Goal: Information Seeking & Learning: Learn about a topic

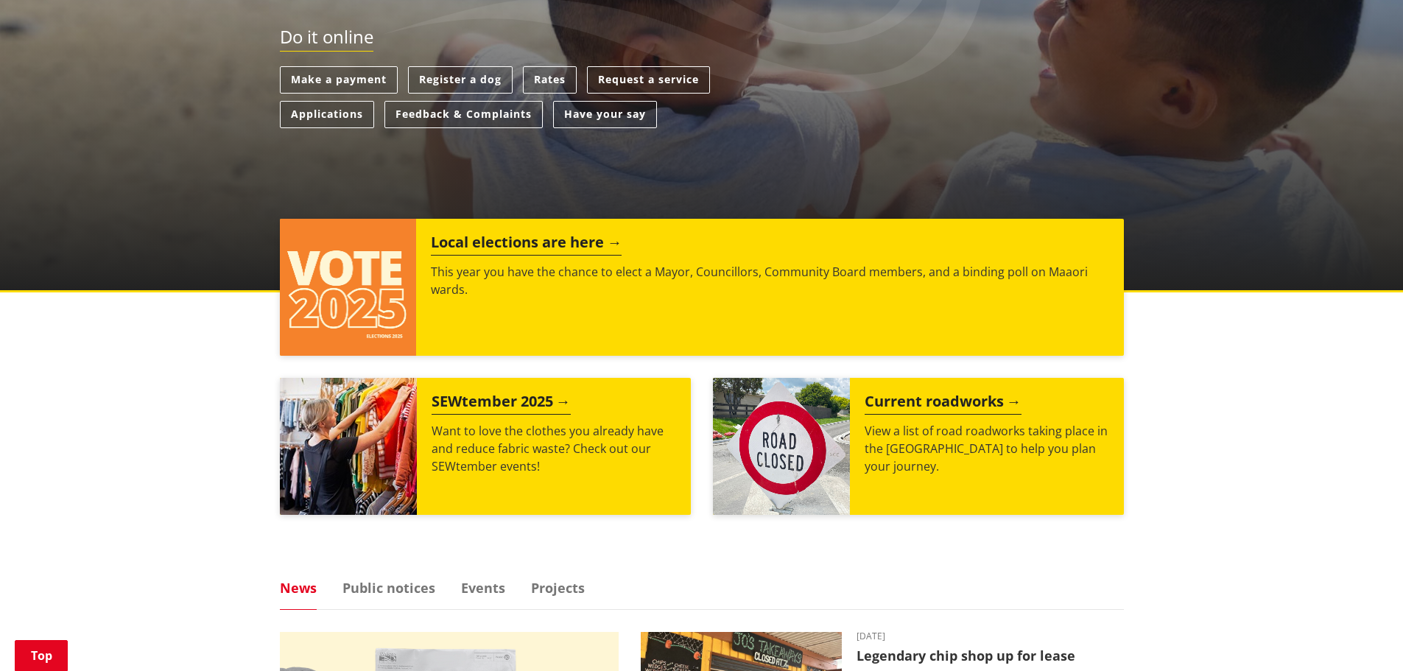
scroll to position [442, 0]
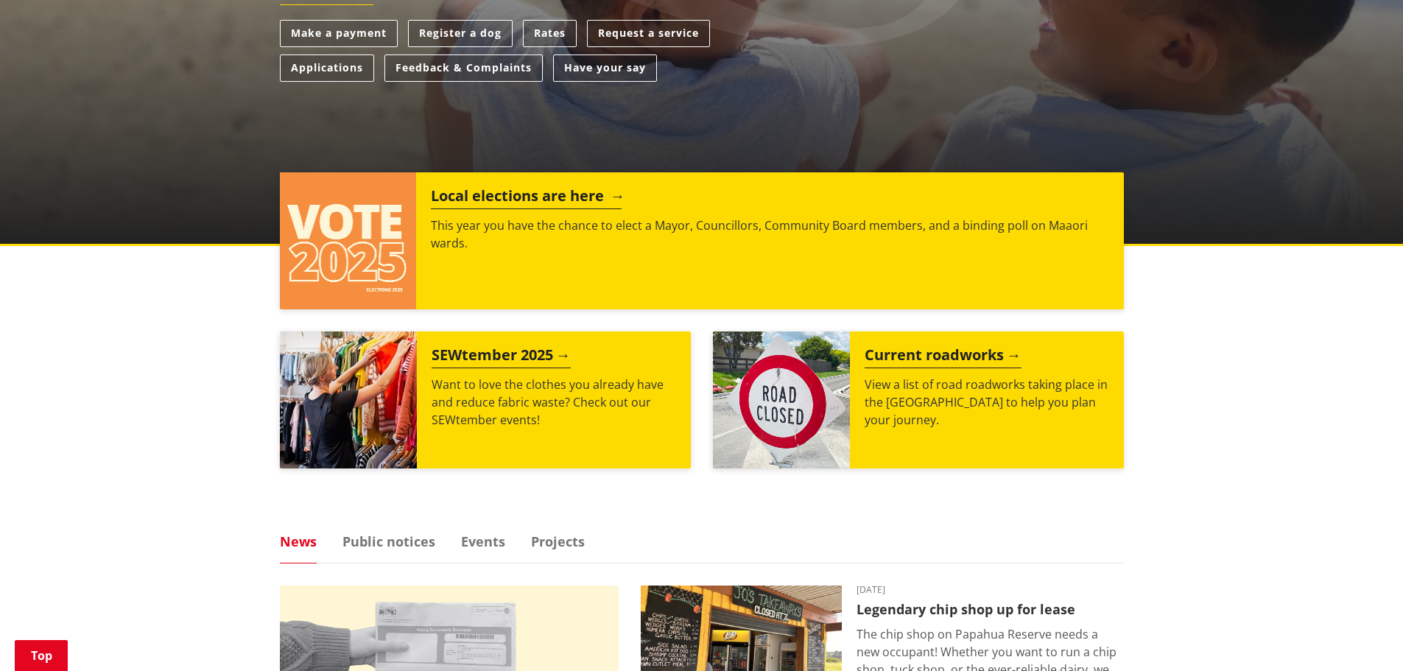
click at [622, 192] on h2 "Local elections are here" at bounding box center [526, 198] width 191 height 22
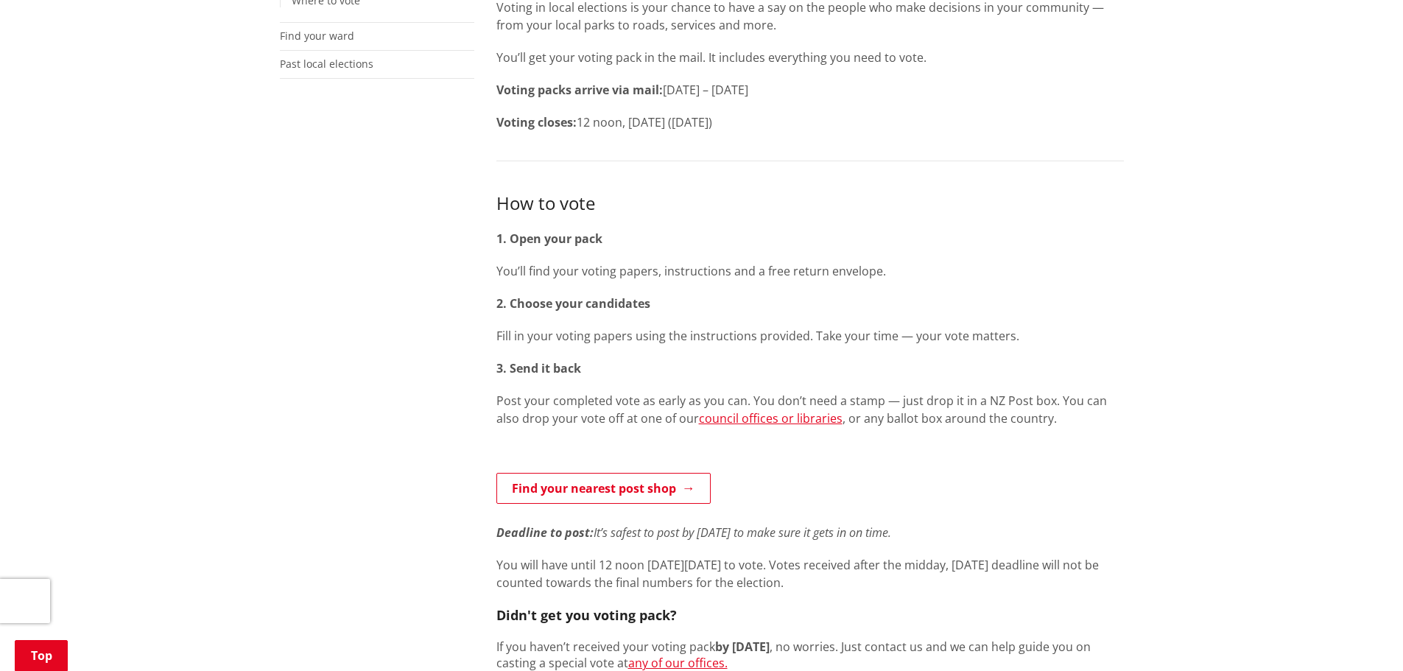
scroll to position [221, 0]
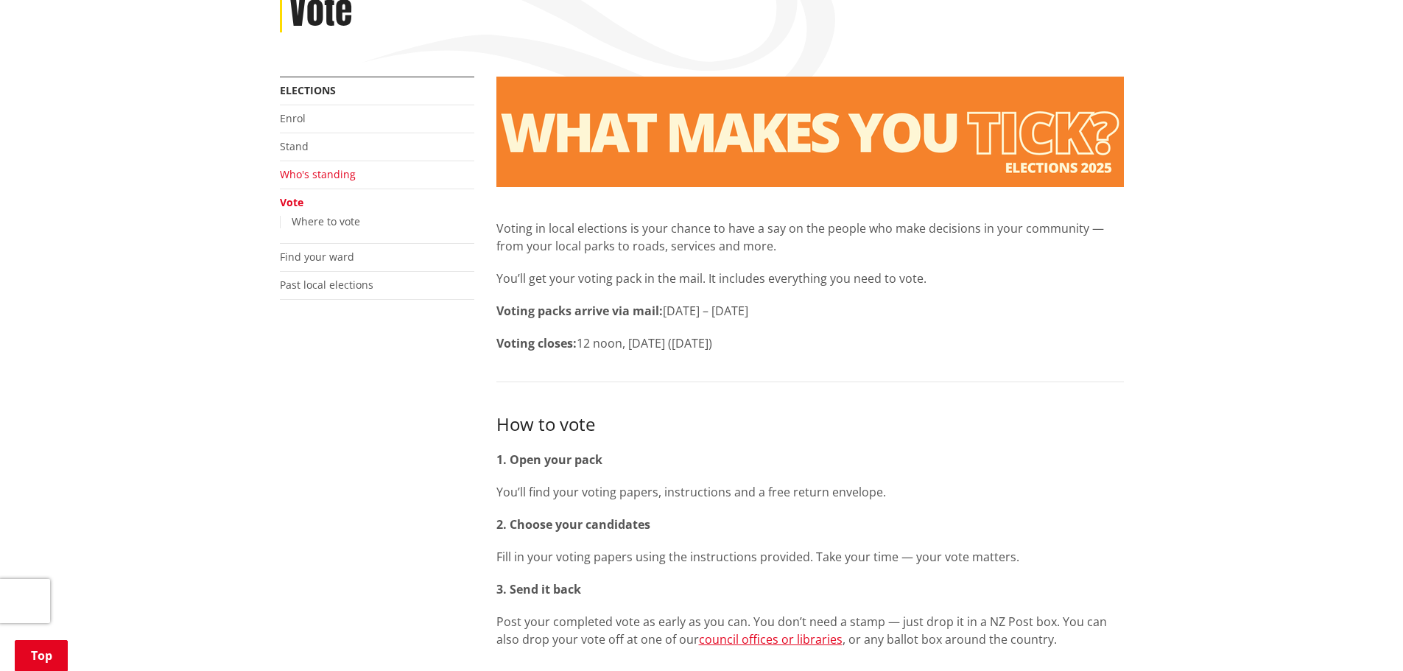
click at [313, 176] on link "Who's standing" at bounding box center [318, 174] width 76 height 14
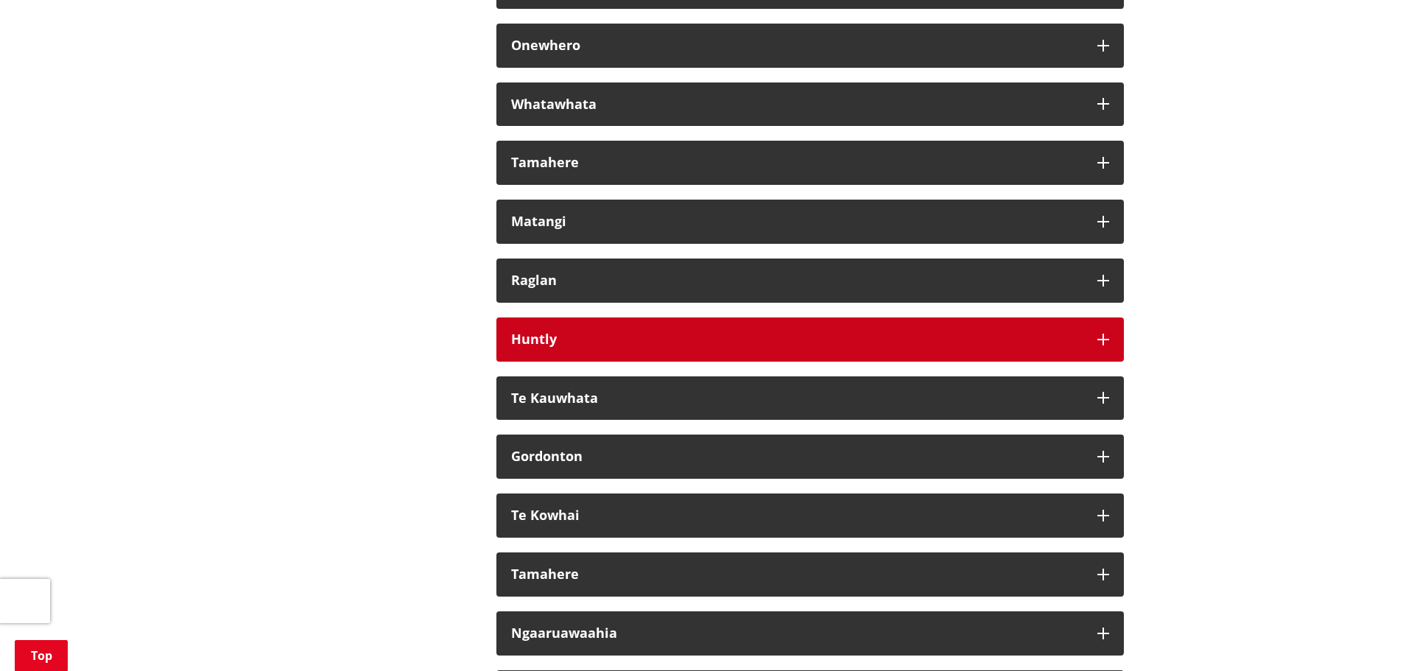
scroll to position [8618, 0]
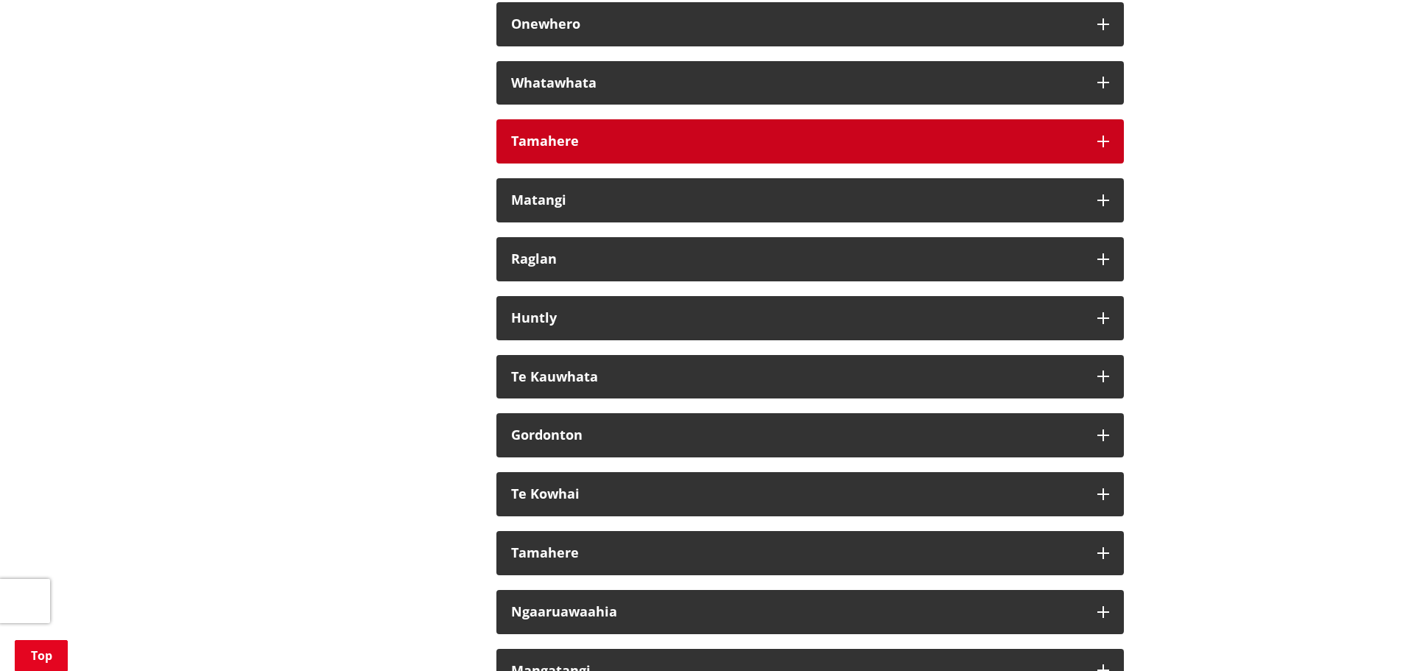
click at [1103, 147] on icon "button" at bounding box center [1104, 142] width 12 height 12
